Goal: Communication & Community: Answer question/provide support

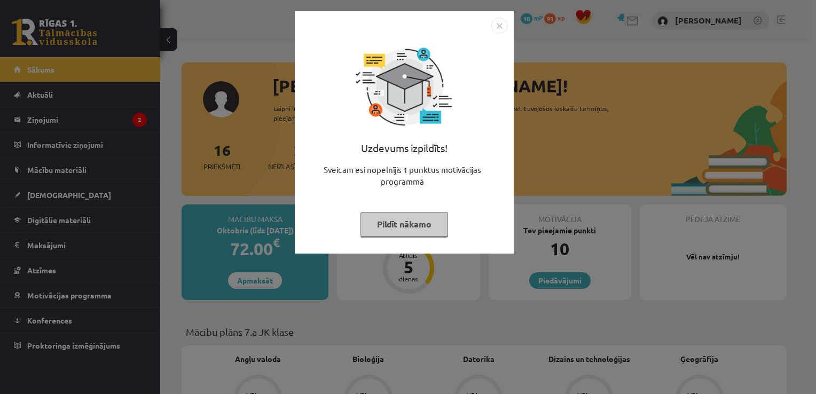
click at [386, 230] on button "Pildīt nākamo" at bounding box center [404, 224] width 88 height 25
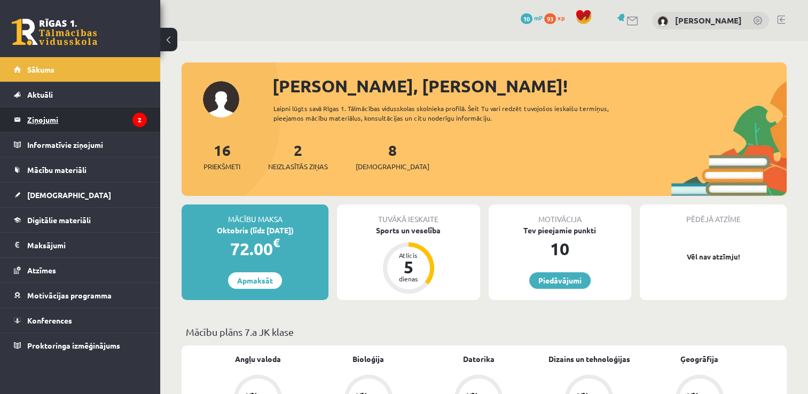
click at [103, 117] on legend "Ziņojumi 2" at bounding box center [87, 119] width 120 height 25
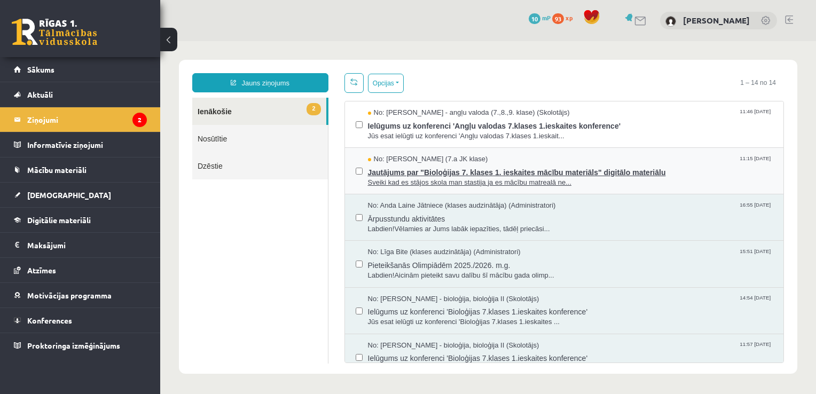
drag, startPoint x: 564, startPoint y: 160, endPoint x: 509, endPoint y: 167, distance: 55.4
click at [509, 167] on span "Jautājums par "Bioloģijas 7. klases 1. ieskaites mācību materiāls" digitālo mat…" at bounding box center [570, 170] width 405 height 13
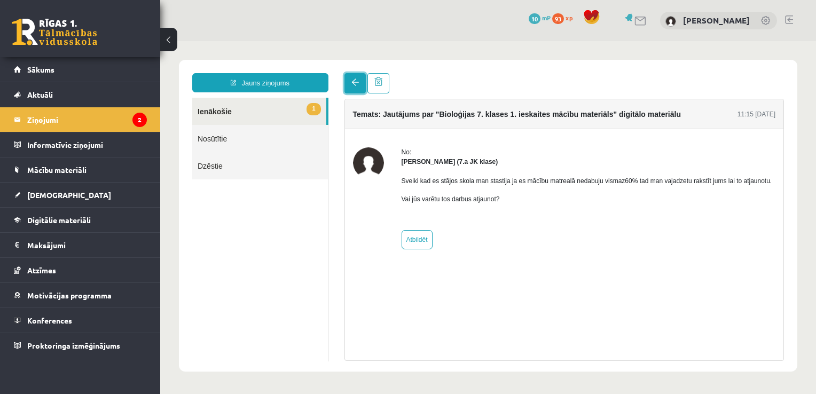
click at [355, 81] on span at bounding box center [354, 81] width 7 height 7
click at [356, 78] on link at bounding box center [354, 83] width 21 height 20
click at [246, 113] on link "1 Ienākošie" at bounding box center [259, 111] width 134 height 27
click at [355, 80] on span at bounding box center [354, 81] width 7 height 7
click at [106, 112] on legend "Ziņojumi 2" at bounding box center [87, 119] width 120 height 25
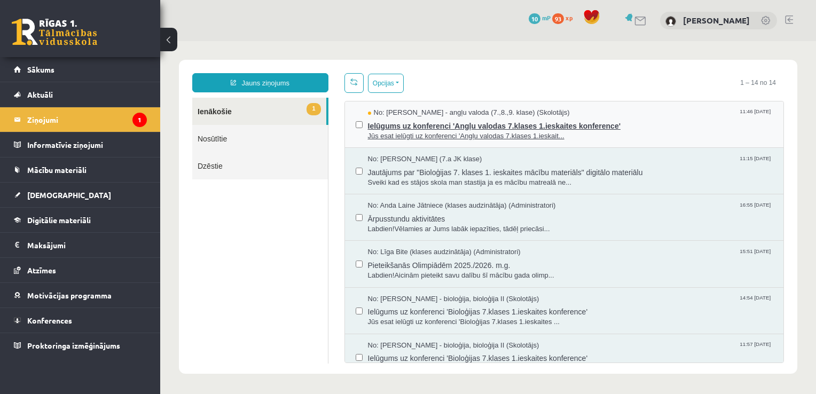
click at [427, 121] on span "Ielūgums uz konferenci 'Angļu valodas 7.klases 1.ieskaites konference'" at bounding box center [570, 124] width 405 height 13
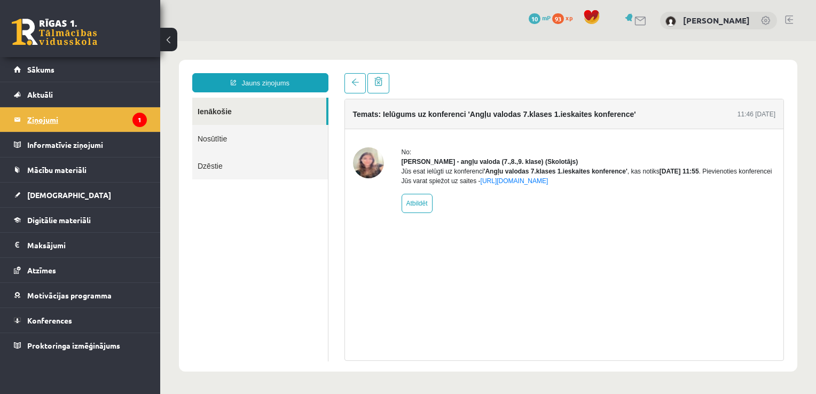
click at [72, 114] on legend "Ziņojumi 1" at bounding box center [87, 119] width 120 height 25
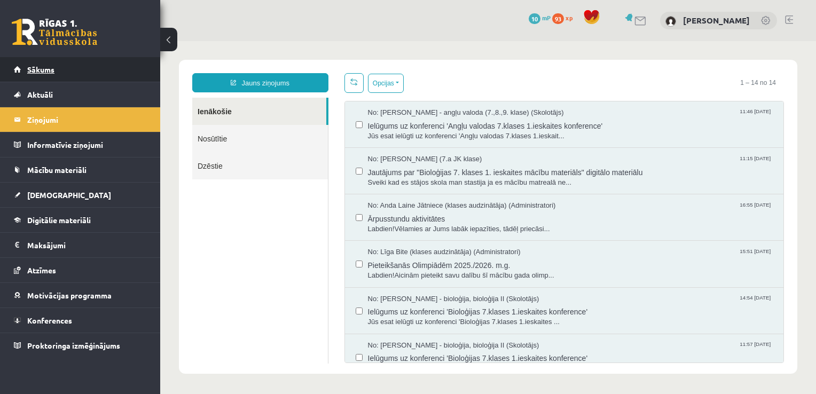
click at [70, 66] on link "Sākums" at bounding box center [80, 69] width 133 height 25
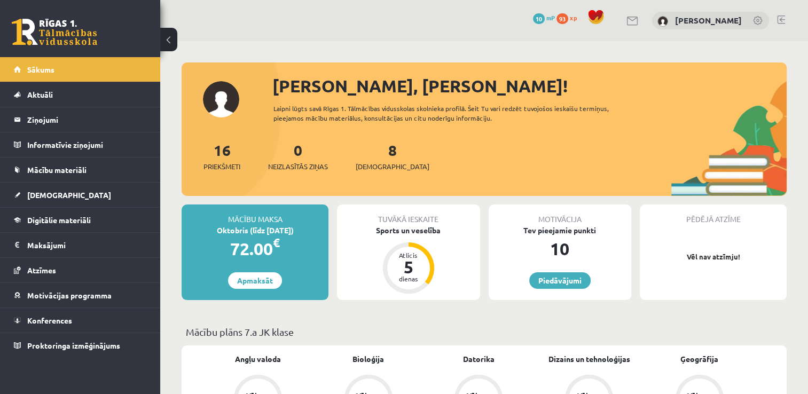
click at [780, 20] on link at bounding box center [781, 19] width 8 height 9
